Goal: Information Seeking & Learning: Learn about a topic

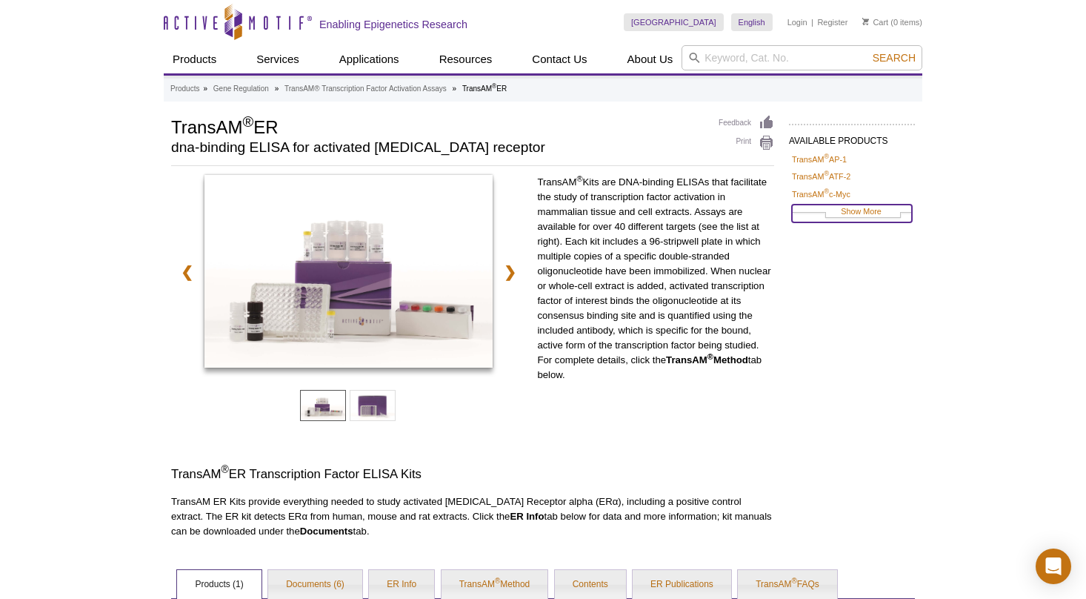
click at [857, 215] on link "Show More" at bounding box center [852, 213] width 120 height 17
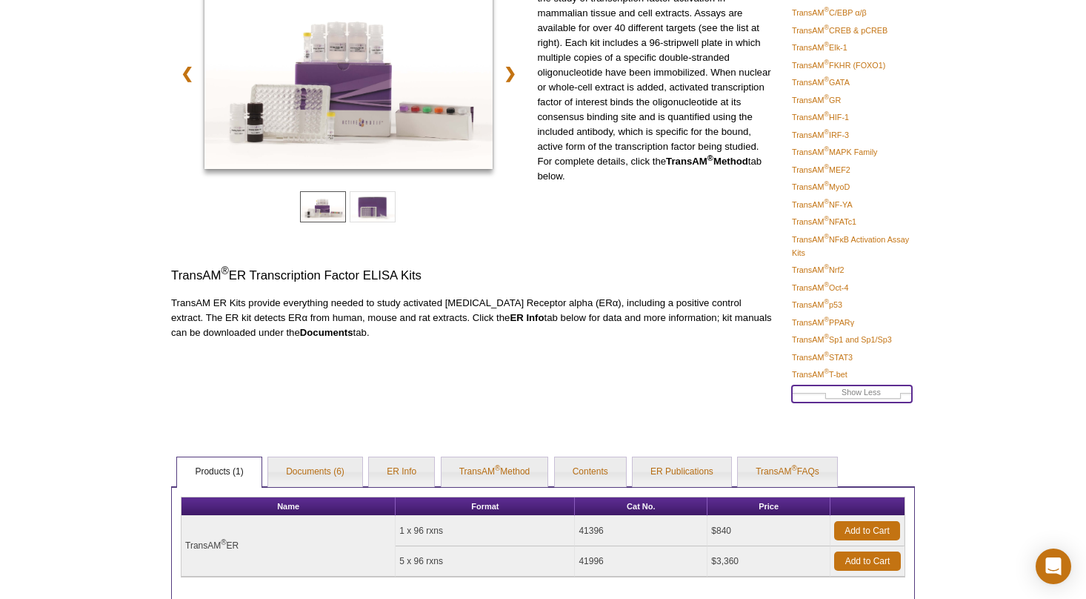
scroll to position [199, 0]
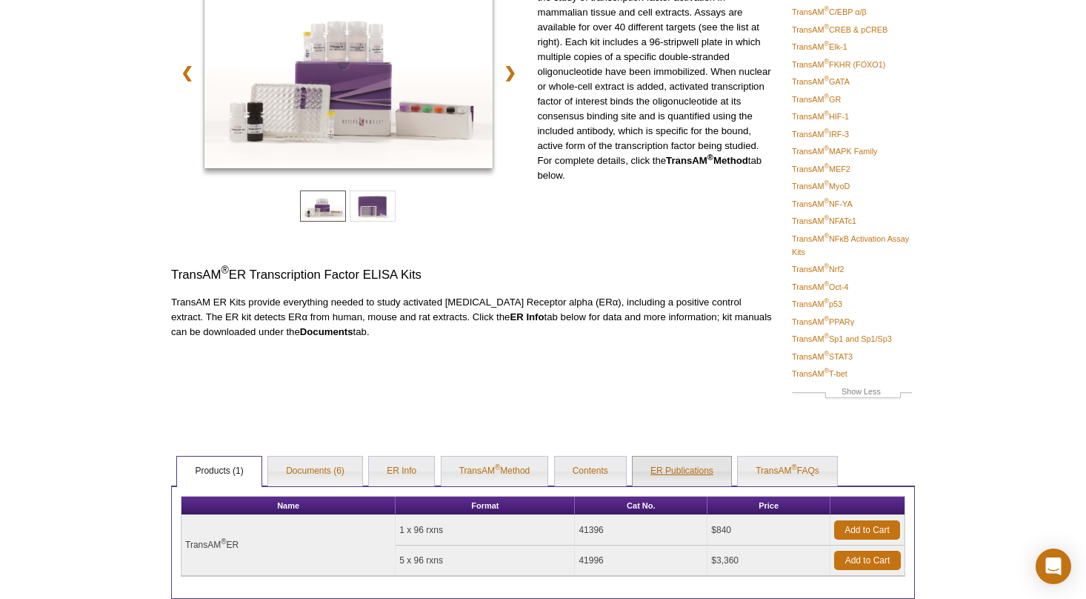
click at [680, 473] on link "ER Publications" at bounding box center [682, 472] width 99 height 30
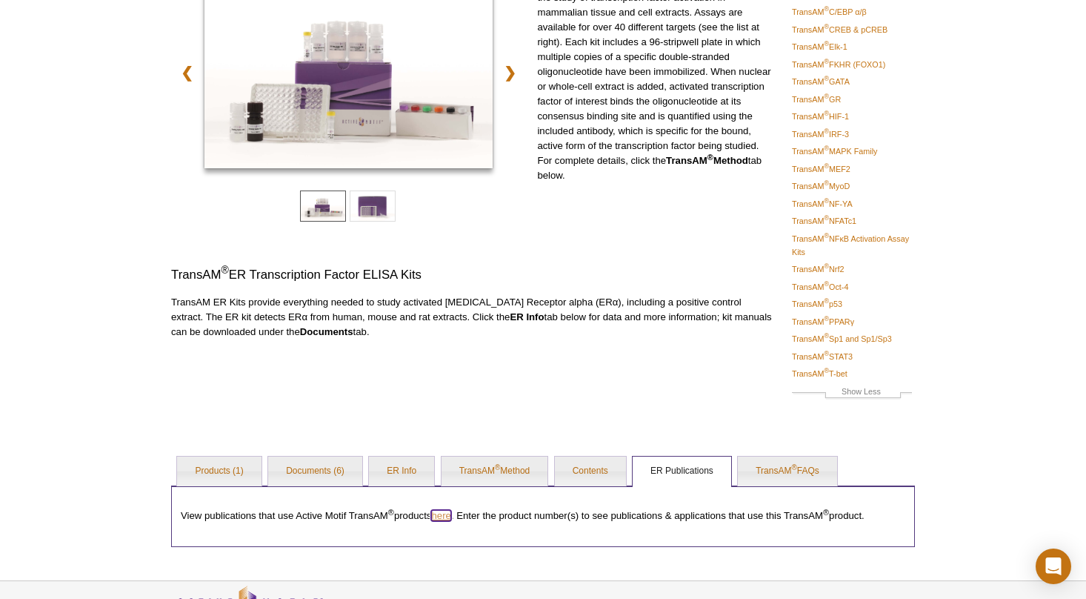
click at [451, 517] on link "here" at bounding box center [440, 515] width 19 height 11
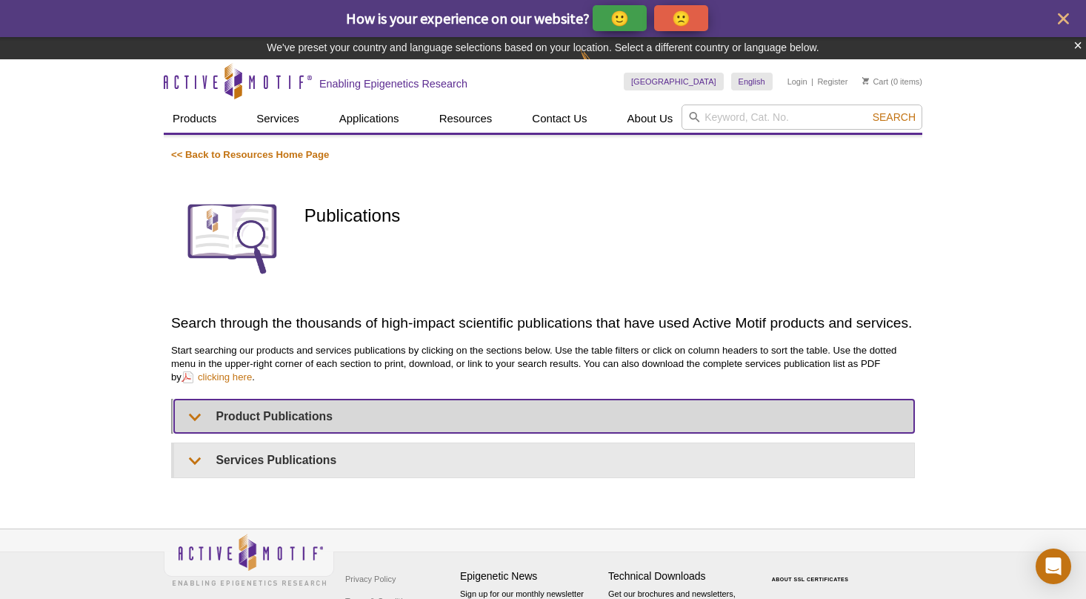
click at [349, 417] on summary "Product Publications" at bounding box center [544, 415] width 740 height 33
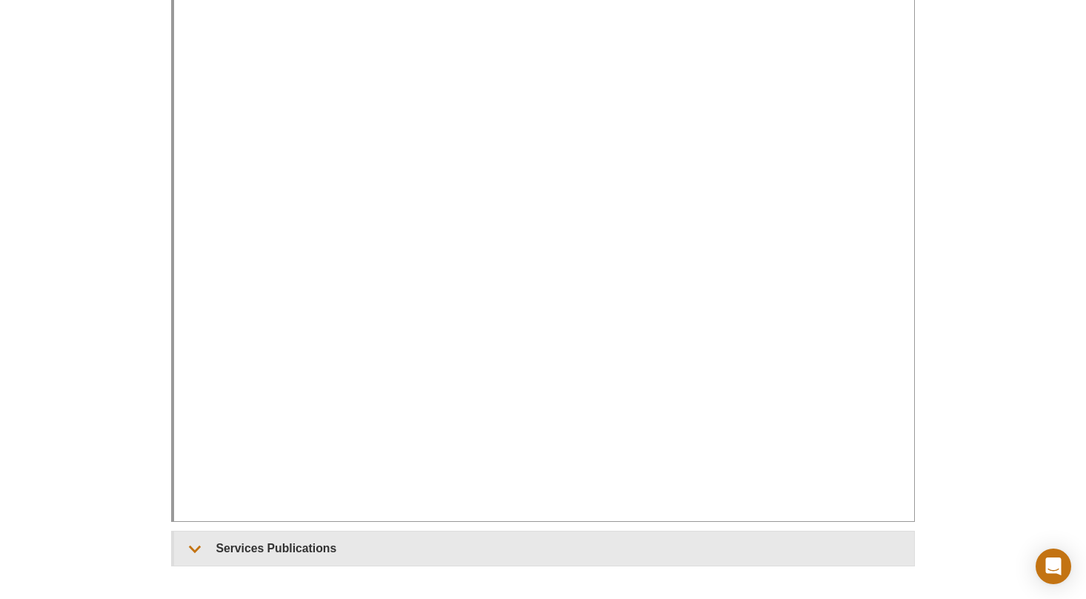
scroll to position [489, 0]
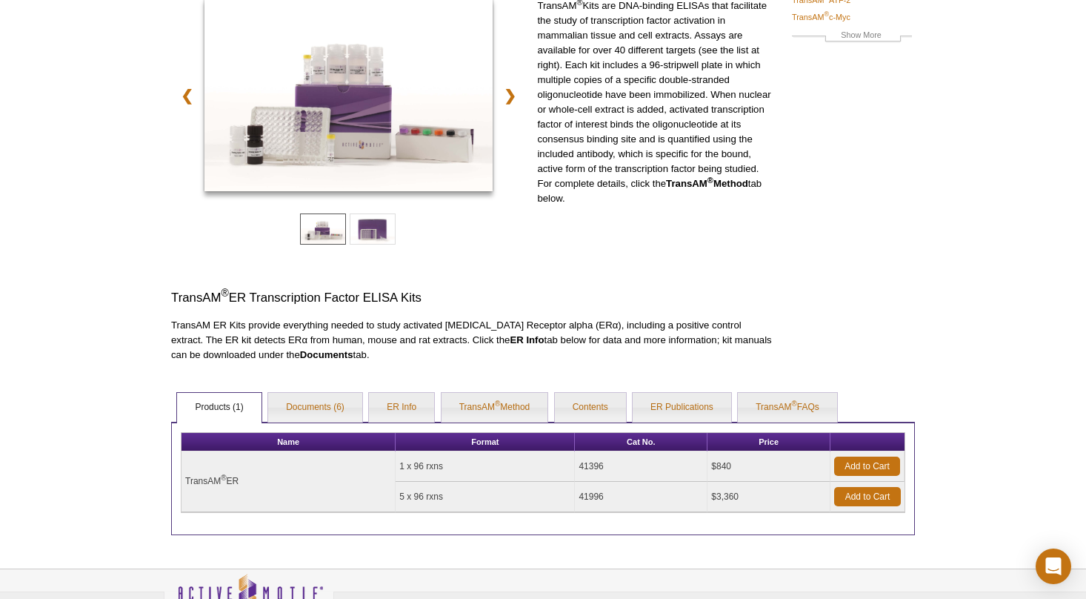
scroll to position [179, 0]
